Goal: Task Accomplishment & Management: Complete application form

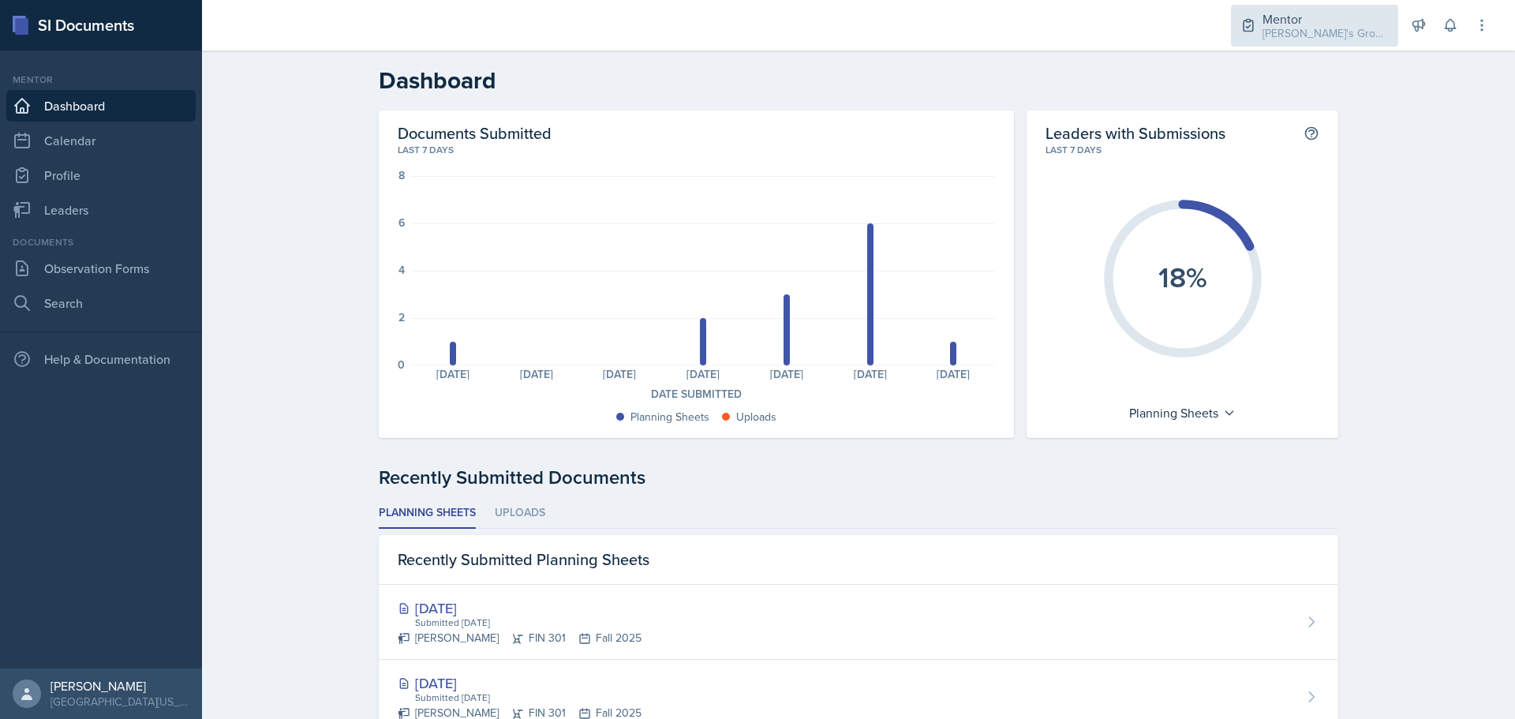
click at [1245, 34] on div "Mentor [PERSON_NAME]'s Groups / Fall 2025" at bounding box center [1314, 26] width 167 height 42
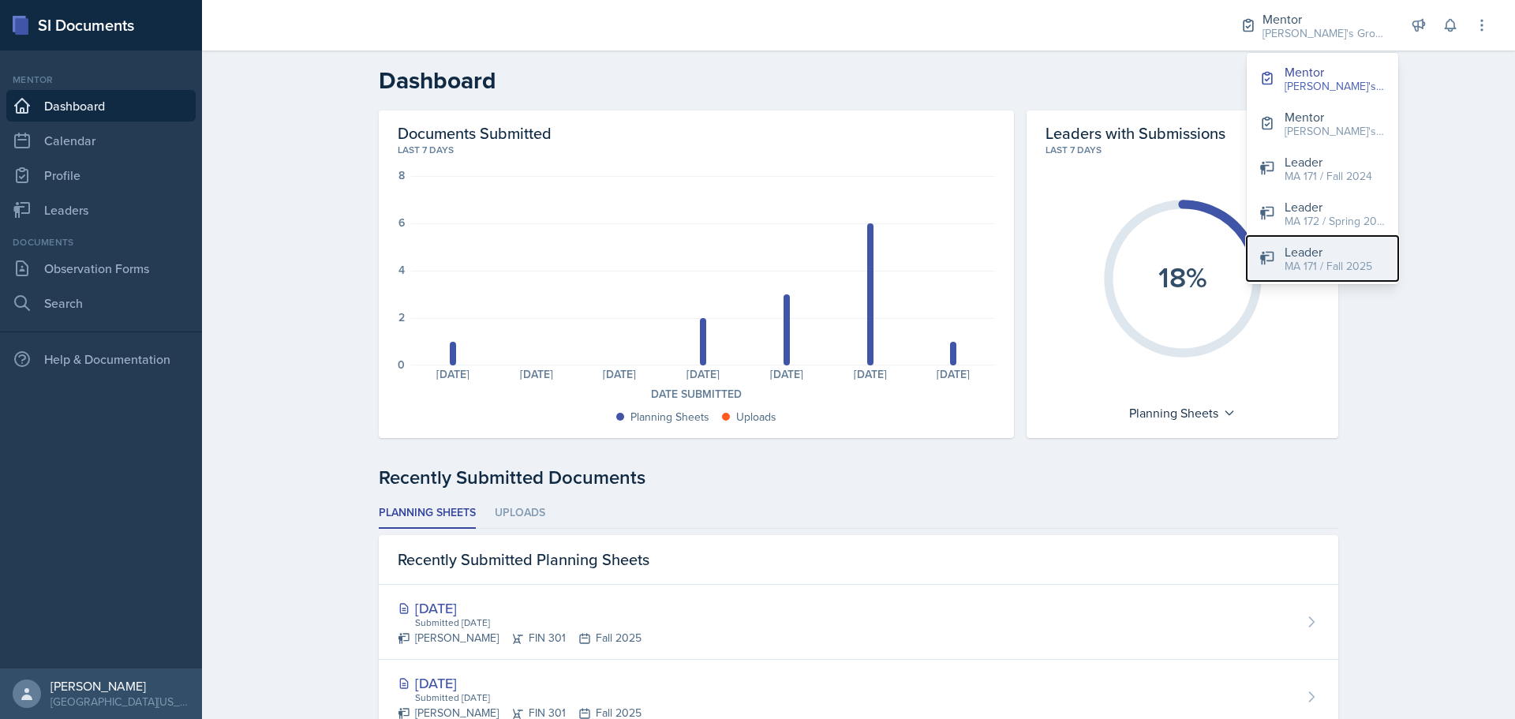
click at [1293, 261] on div "MA 171 / Fall 2025" at bounding box center [1329, 266] width 88 height 17
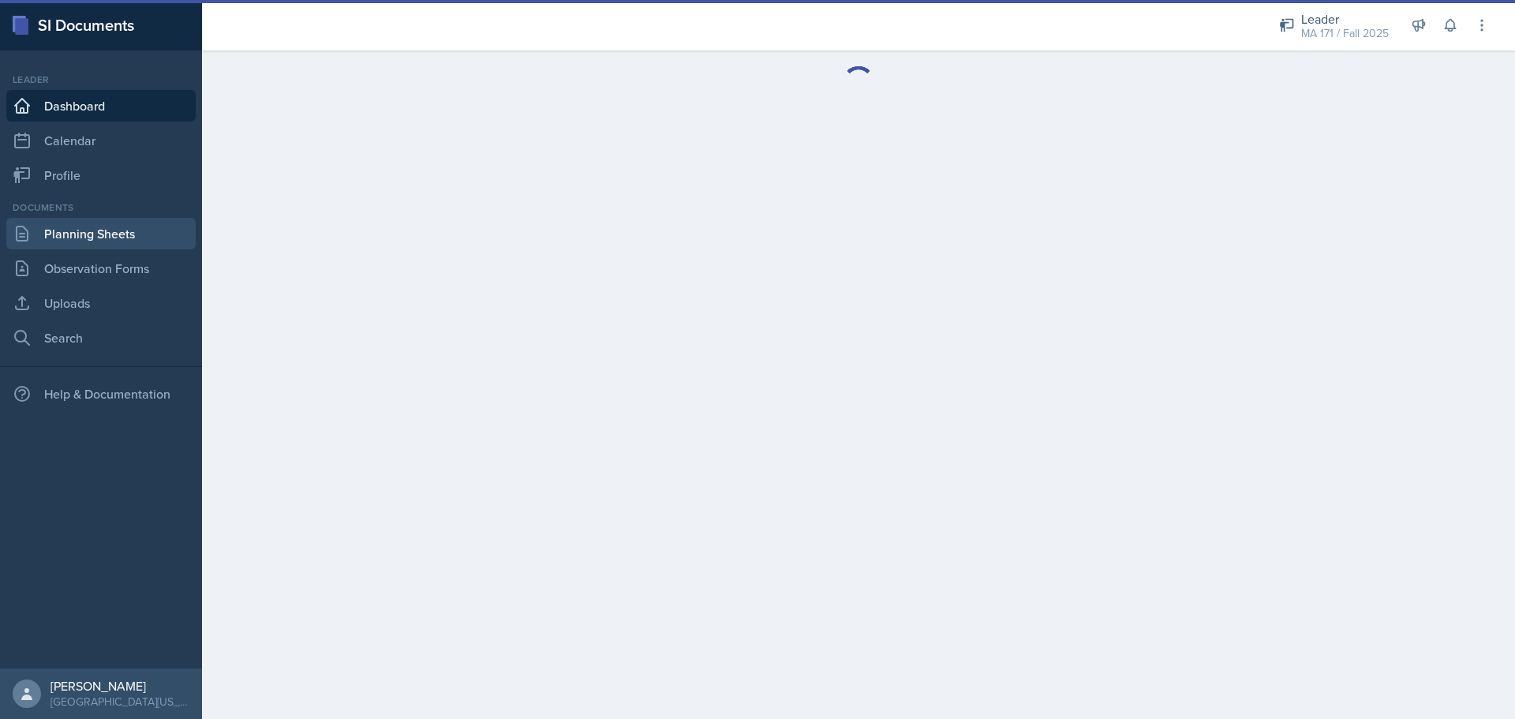
click at [147, 227] on link "Planning Sheets" at bounding box center [100, 234] width 189 height 32
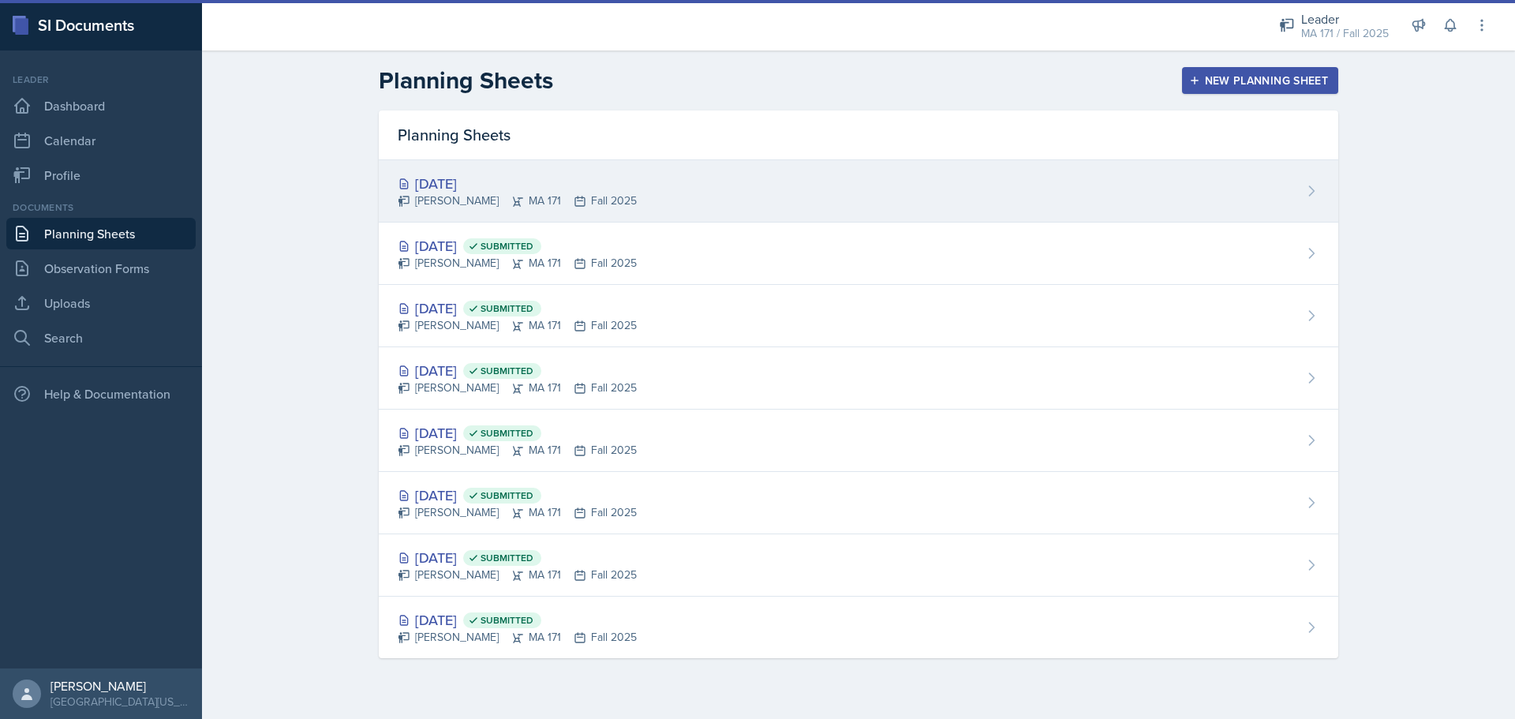
click at [650, 188] on div "[DATE] [PERSON_NAME] MA 171 Fall 2025" at bounding box center [859, 191] width 960 height 62
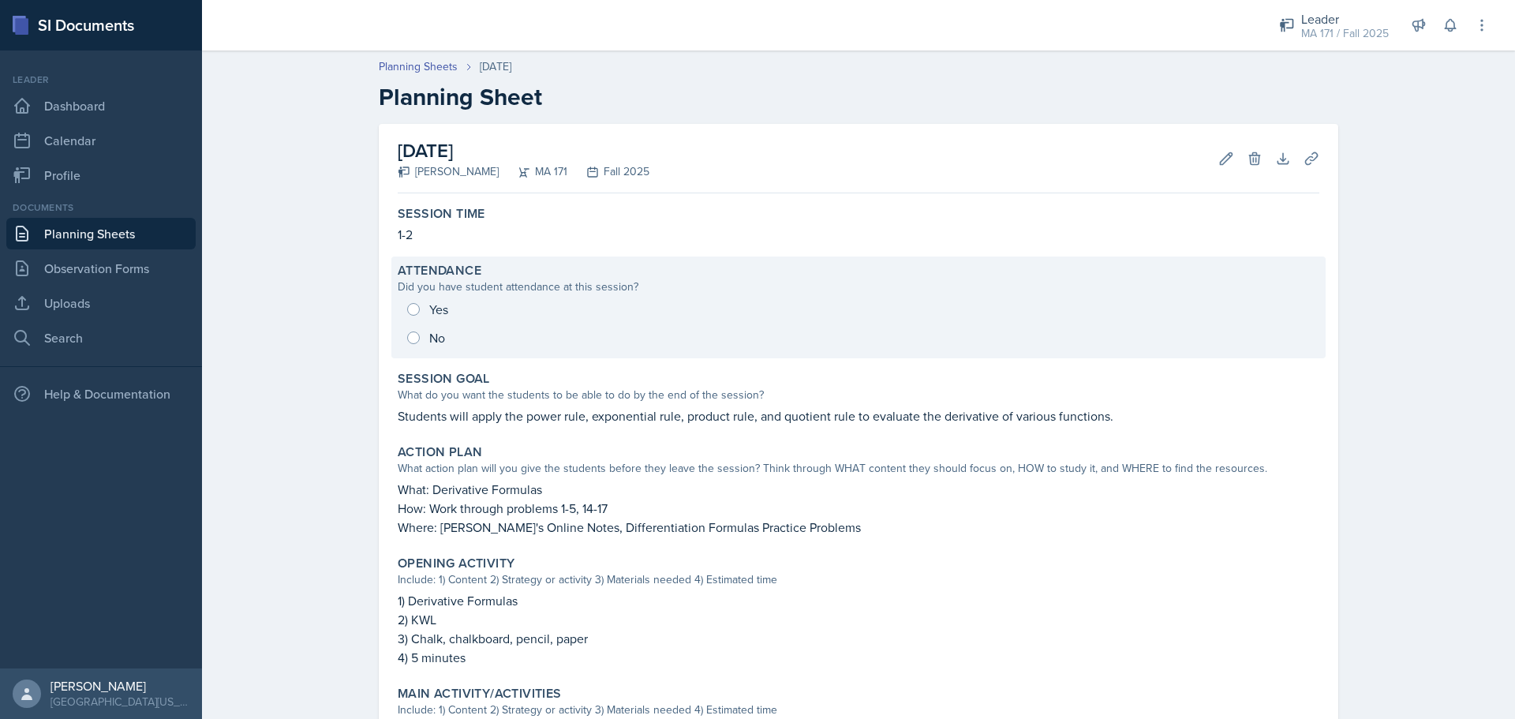
click at [440, 353] on div "Attendance Did you have student attendance at this session? Yes No" at bounding box center [858, 307] width 934 height 102
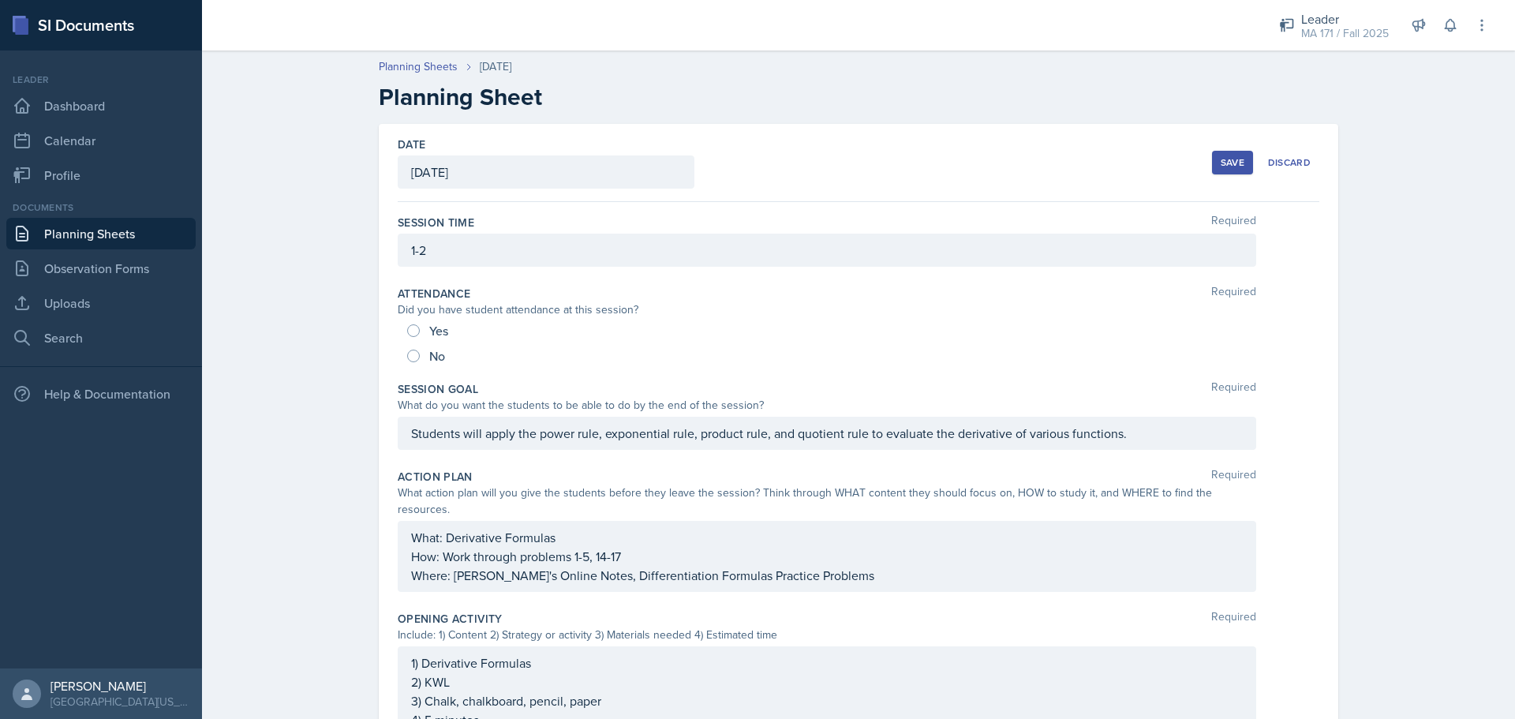
click at [418, 333] on div "Yes" at bounding box center [429, 330] width 44 height 25
click at [407, 331] on input "Yes" at bounding box center [413, 330] width 13 height 13
radio input "true"
click at [339, 340] on div "Planning Sheets [DATE] Planning Sheet Date [DATE] [DATE] 31 1 2 3 4 5 6 7 8 9 1…" at bounding box center [858, 649] width 1313 height 1213
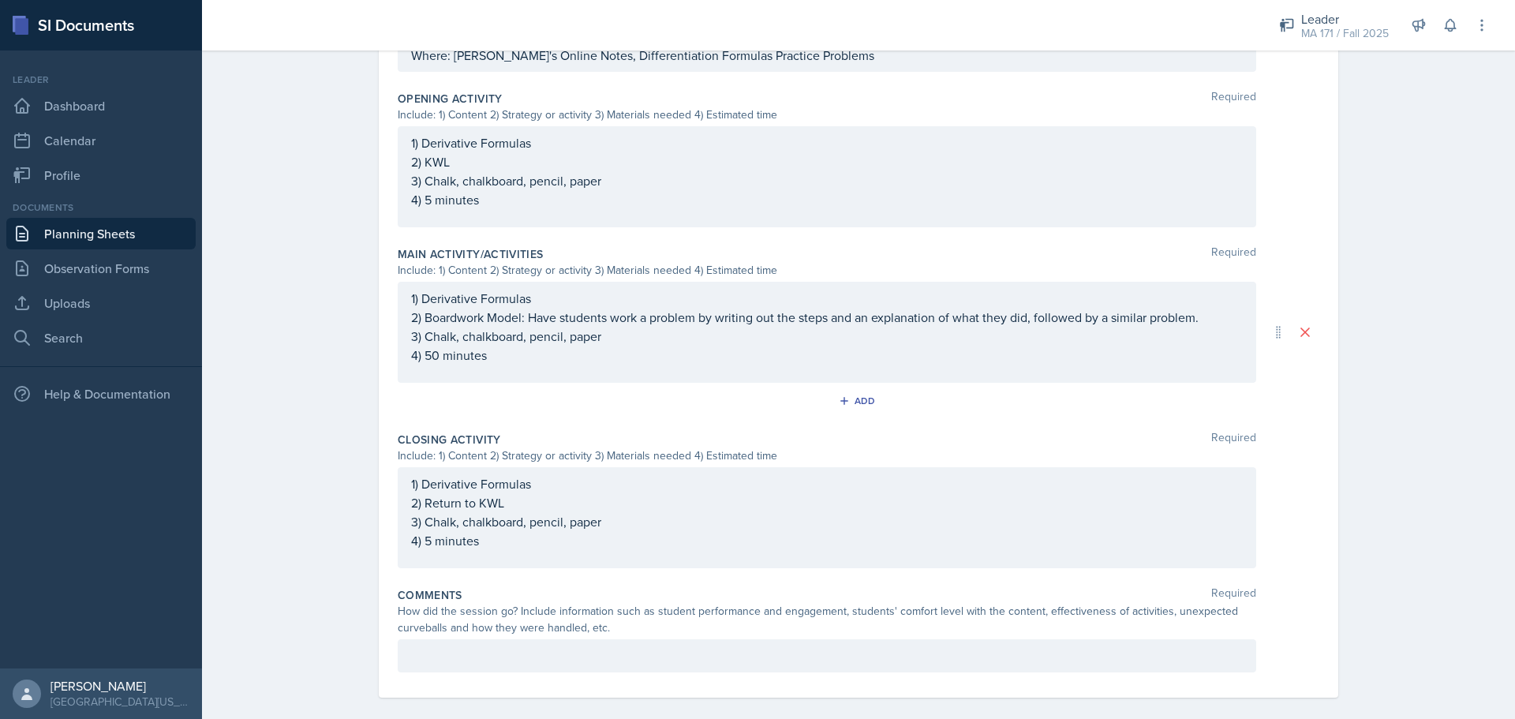
scroll to position [362, 0]
